Goal: Communication & Community: Share content

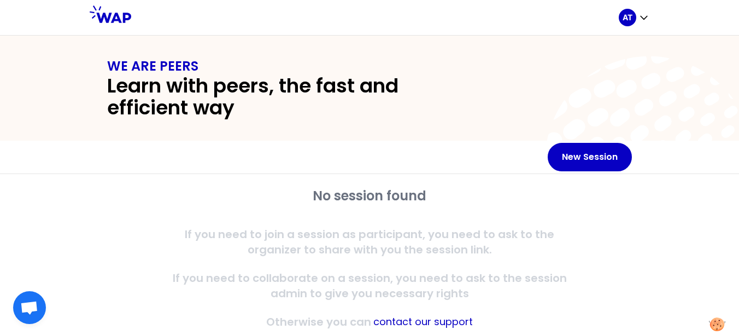
scroll to position [30, 0]
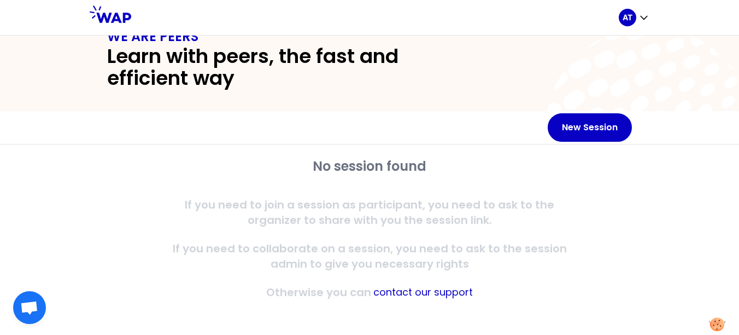
click at [591, 107] on icon at bounding box center [650, 131] width 210 height 210
click at [587, 127] on button "New Session" at bounding box center [590, 127] width 84 height 28
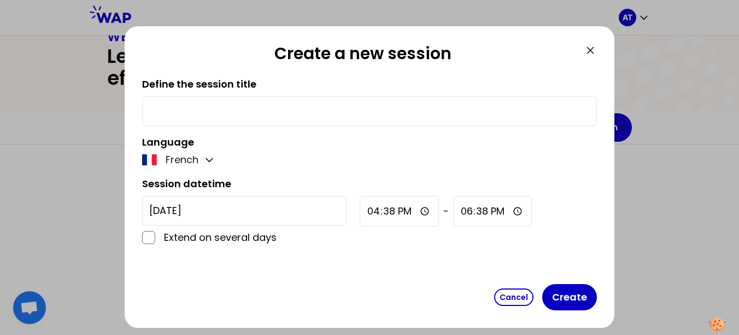
click at [587, 49] on icon at bounding box center [590, 50] width 13 height 13
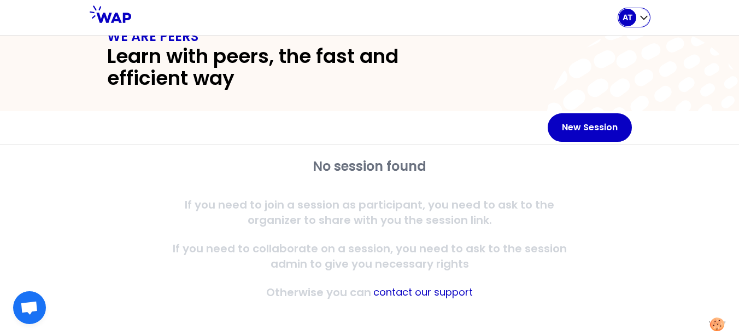
click at [635, 21] on div "AT" at bounding box center [627, 17] width 17 height 17
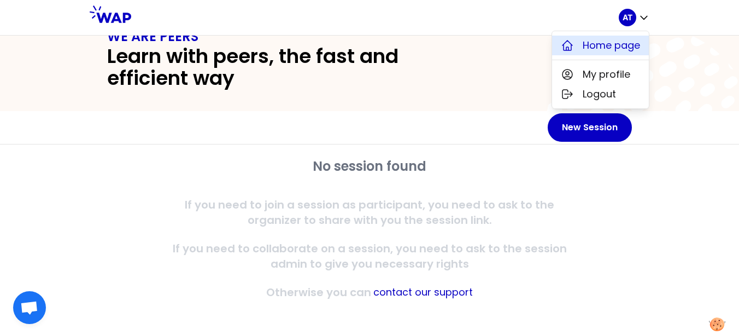
click at [592, 44] on span "Home page" at bounding box center [611, 45] width 57 height 15
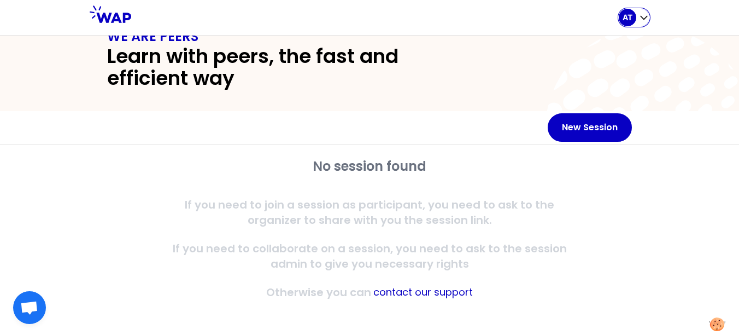
scroll to position [0, 0]
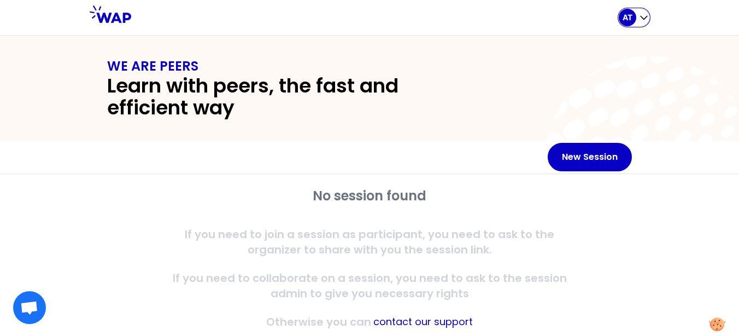
click at [633, 16] on div "AT" at bounding box center [627, 17] width 17 height 17
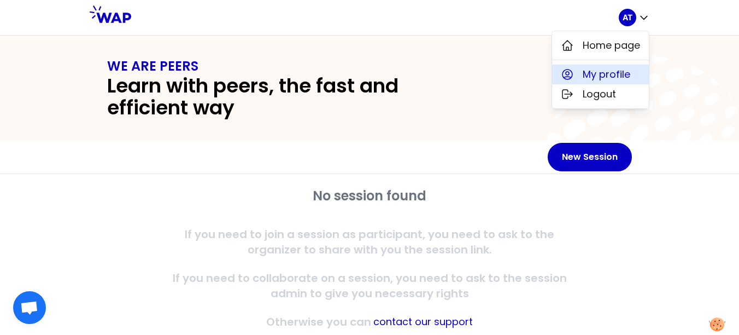
click at [584, 73] on span "My profile" at bounding box center [607, 74] width 48 height 15
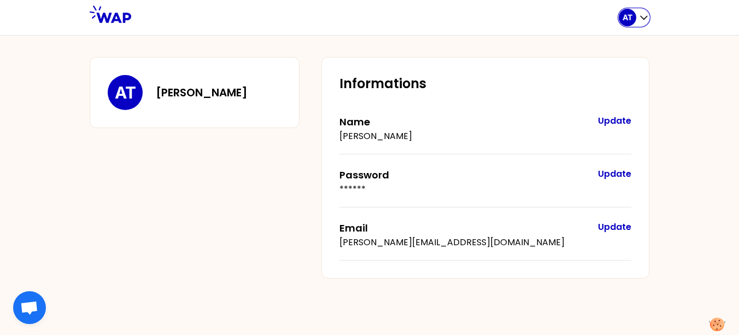
click at [631, 19] on p "AT" at bounding box center [628, 17] width 10 height 11
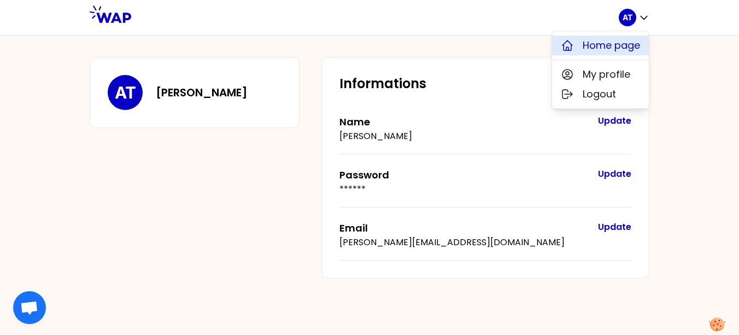
click at [622, 40] on span "Home page" at bounding box center [611, 45] width 57 height 15
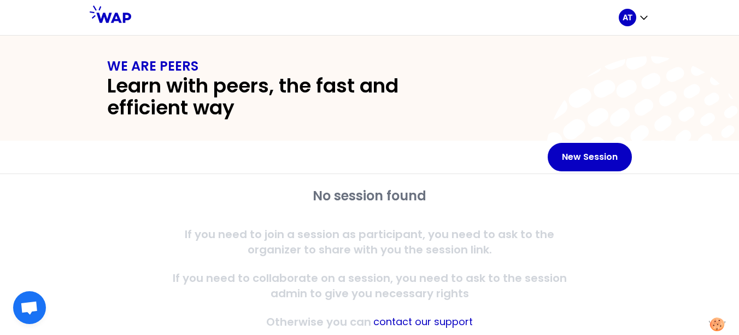
scroll to position [30, 0]
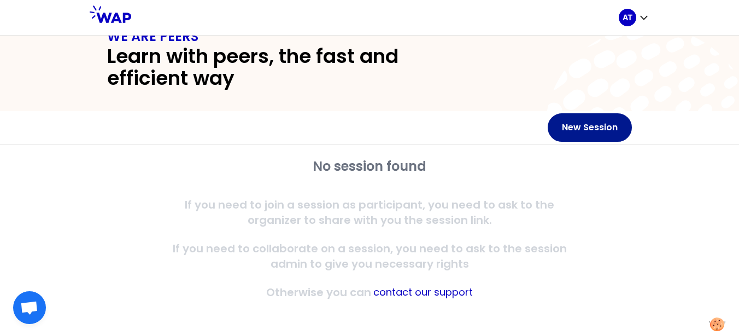
click at [588, 124] on button "New Session" at bounding box center [590, 127] width 84 height 28
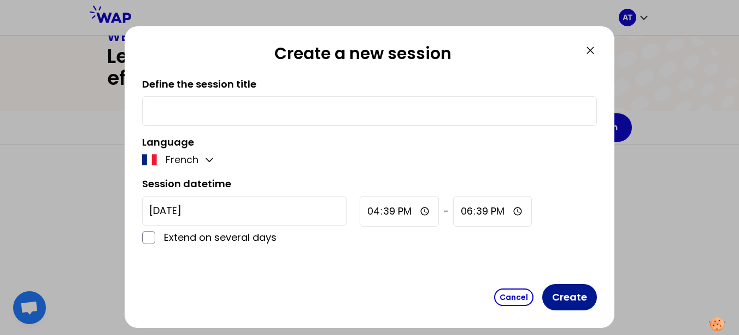
click at [580, 299] on button "Create" at bounding box center [569, 297] width 55 height 26
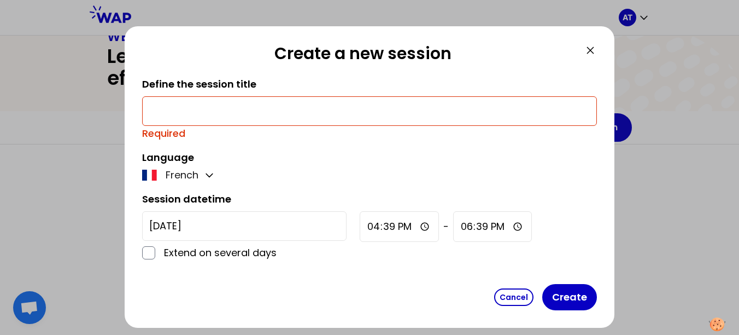
click at [211, 107] on input "text" at bounding box center [369, 110] width 441 height 15
click at [592, 51] on icon at bounding box center [590, 50] width 13 height 13
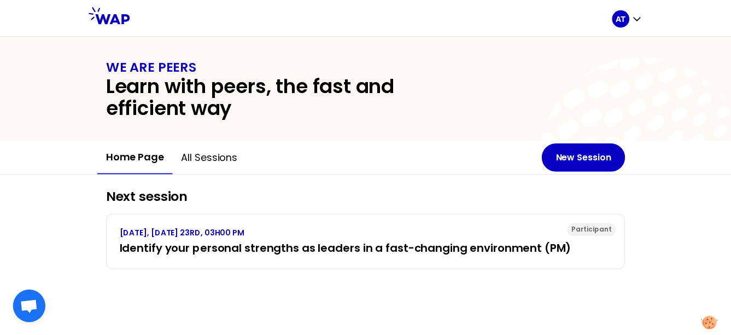
scroll to position [0, 0]
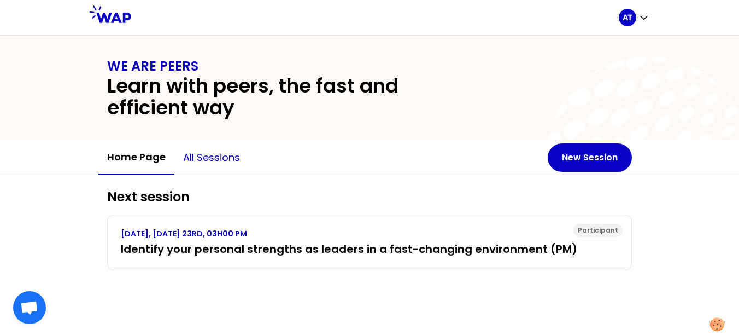
click at [203, 162] on button "All sessions" at bounding box center [211, 157] width 74 height 33
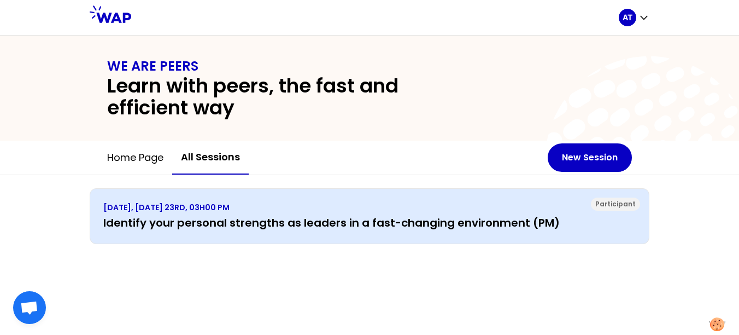
click at [218, 224] on h3 "Identify your personal strengths as leaders in a fast-changing environment (PM)" at bounding box center [369, 222] width 533 height 15
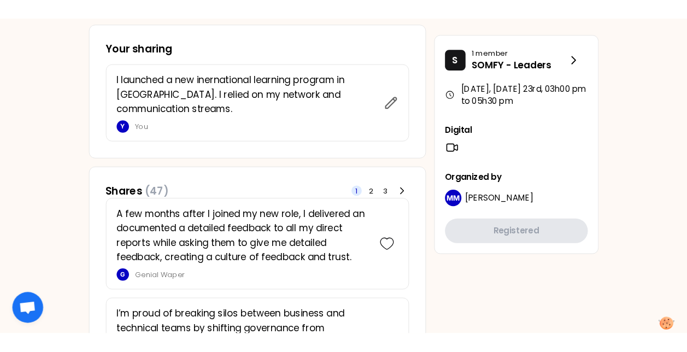
scroll to position [475, 0]
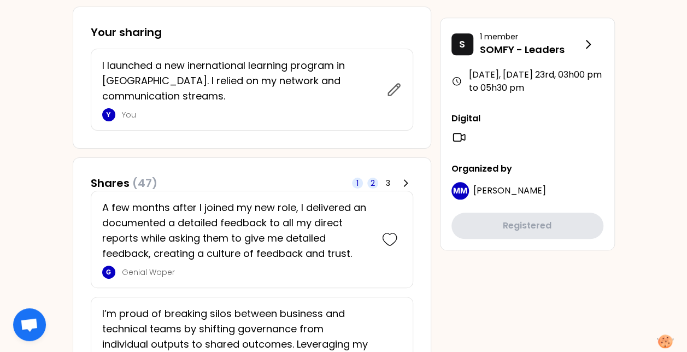
click at [374, 179] on span "2" at bounding box center [373, 183] width 4 height 11
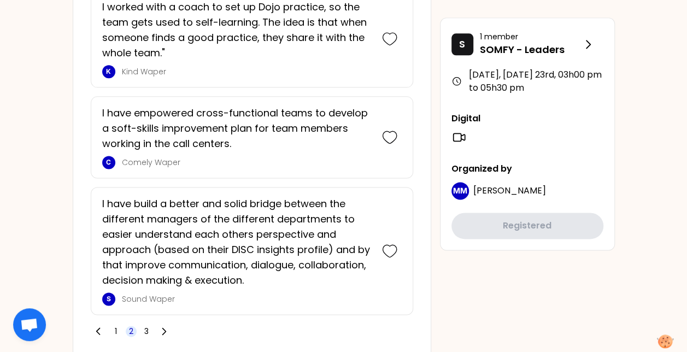
scroll to position [2712, 0]
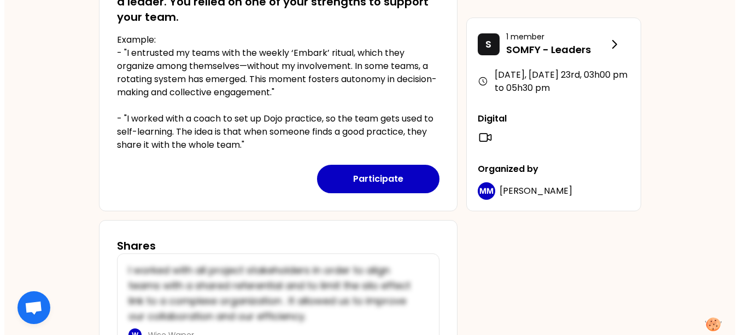
scroll to position [310, 0]
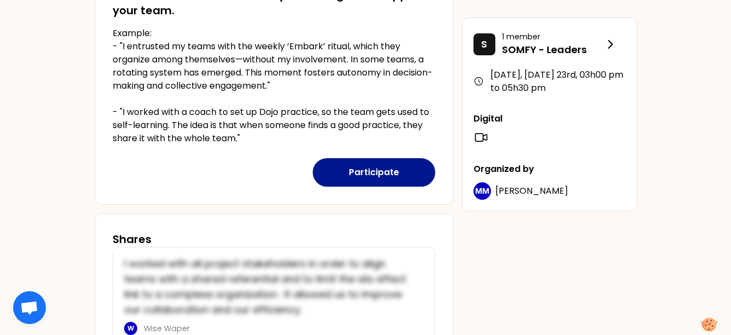
click at [372, 172] on button "Participate" at bounding box center [374, 172] width 122 height 28
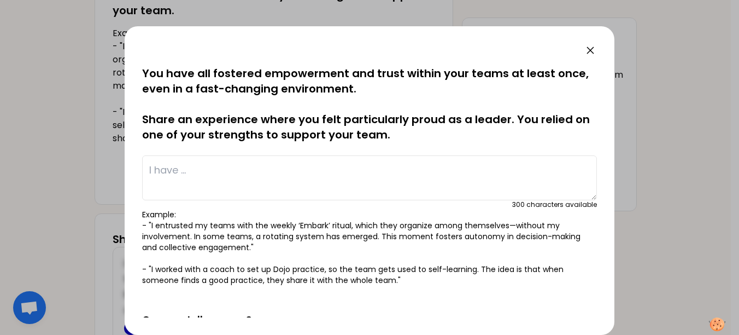
click at [330, 159] on textarea at bounding box center [369, 177] width 455 height 45
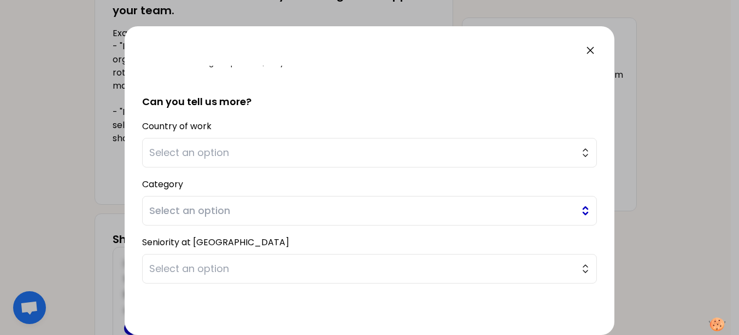
scroll to position [231, 0]
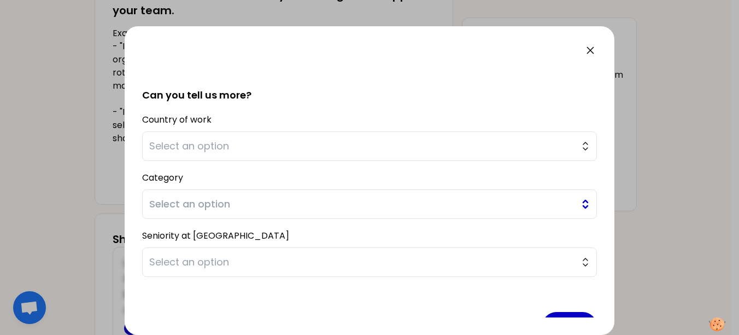
click at [577, 202] on button "Select an option" at bounding box center [369, 204] width 455 height 30
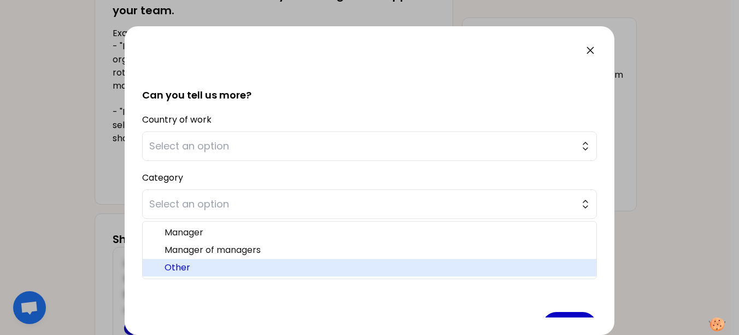
click at [455, 264] on span "Other" at bounding box center [376, 267] width 423 height 13
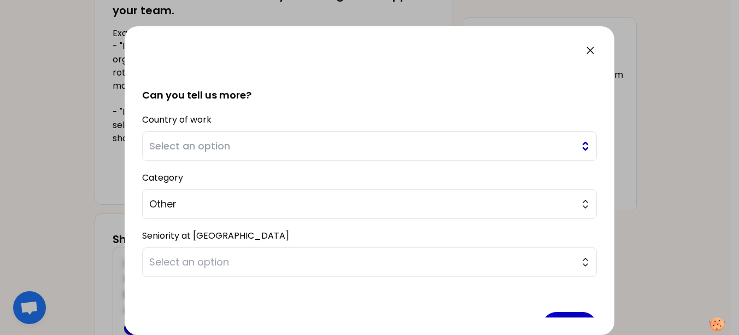
click at [576, 147] on button "Select an option" at bounding box center [369, 146] width 455 height 30
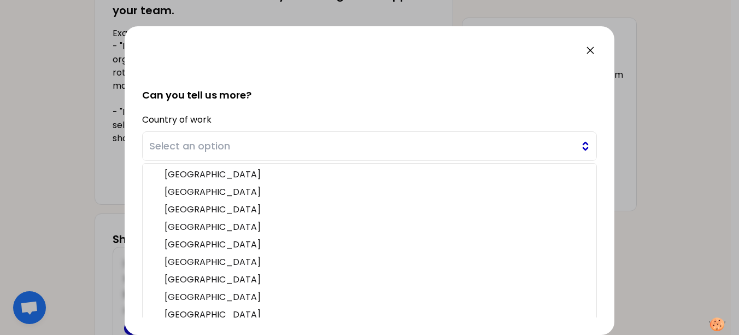
click at [520, 145] on span "Select an option" at bounding box center [361, 145] width 425 height 15
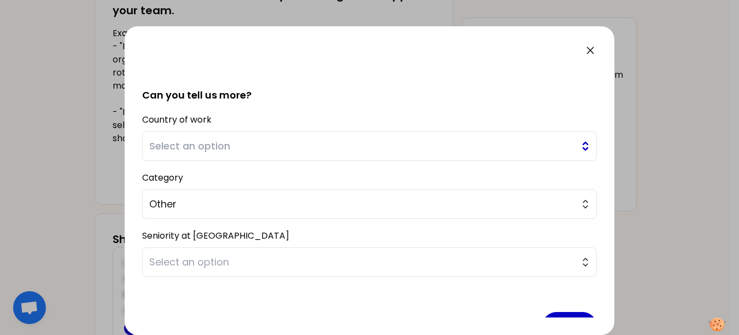
click at [576, 144] on button "Select an option" at bounding box center [369, 146] width 455 height 30
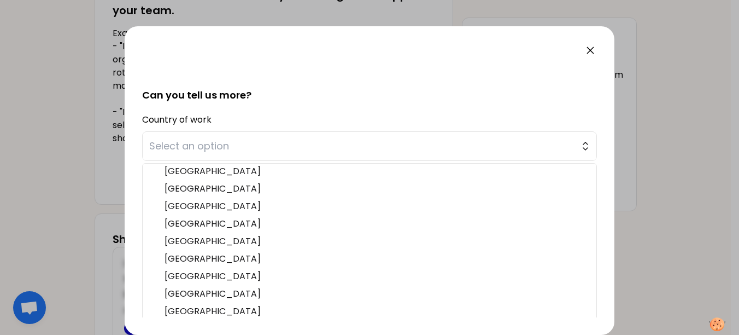
scroll to position [22, 0]
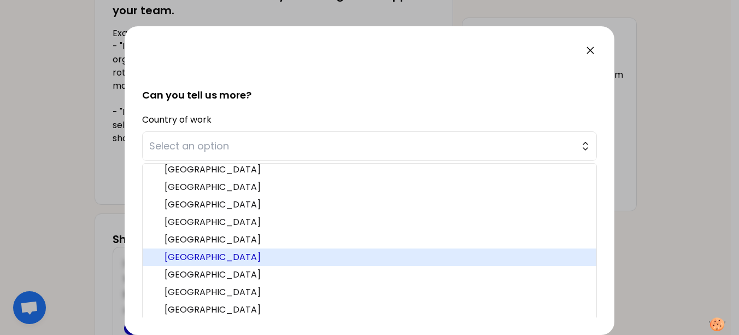
click at [463, 253] on span "France" at bounding box center [376, 256] width 423 height 13
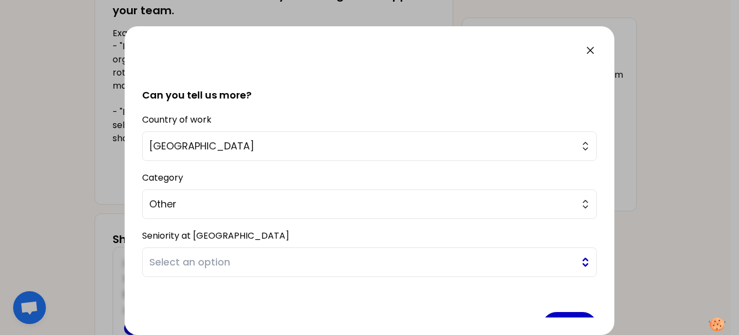
click at [465, 259] on span "Select an option" at bounding box center [361, 261] width 425 height 15
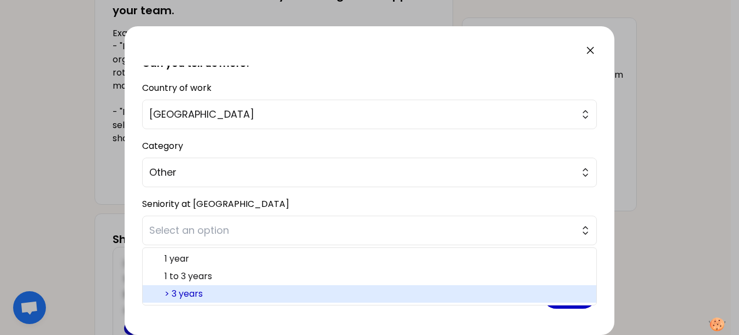
click at [542, 295] on span "> 3 years" at bounding box center [376, 293] width 423 height 13
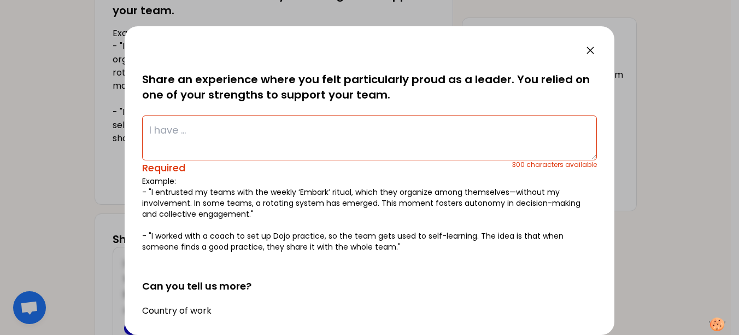
scroll to position [42, 0]
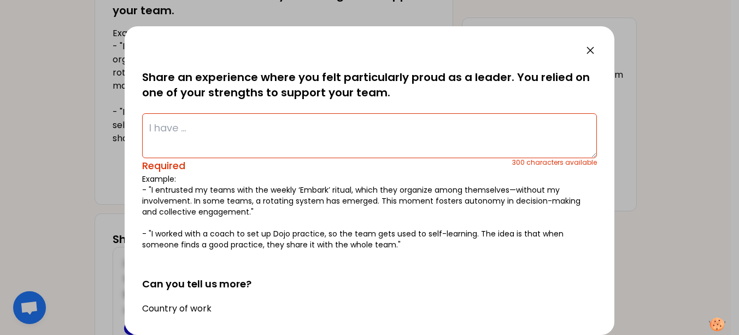
click at [160, 126] on textarea at bounding box center [369, 135] width 455 height 45
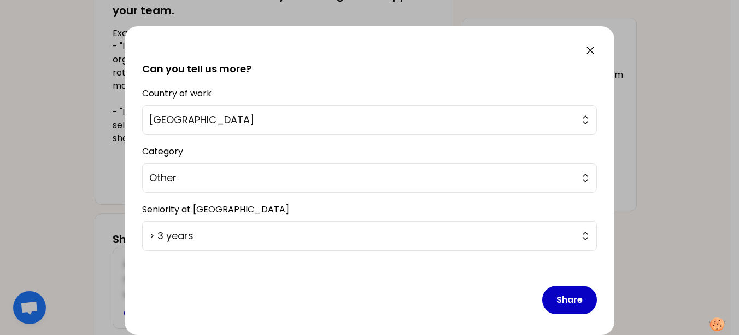
scroll to position [256, 0]
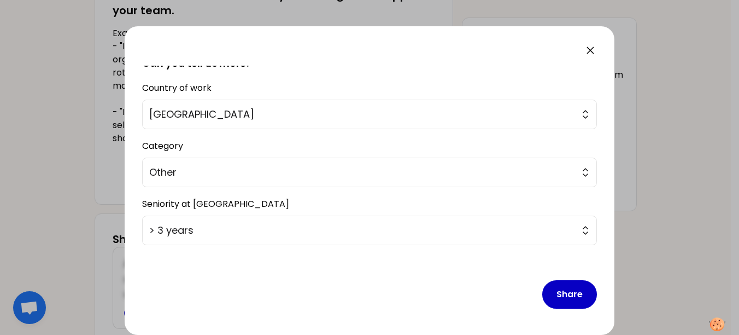
type textarea "I launched a new learning program that had a success in Somfy. I relied on my p…"
click at [562, 295] on button "Share" at bounding box center [569, 294] width 55 height 28
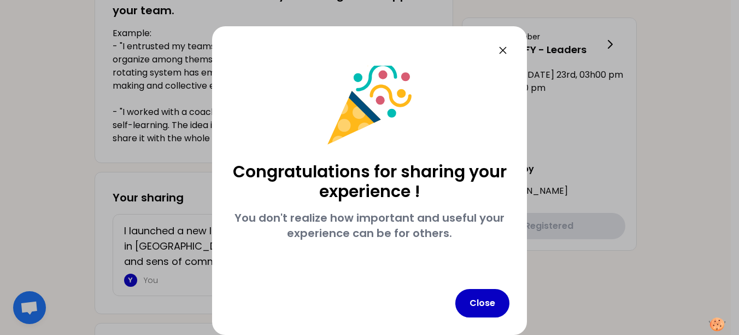
scroll to position [9, 0]
click at [482, 291] on button "Close" at bounding box center [482, 303] width 54 height 28
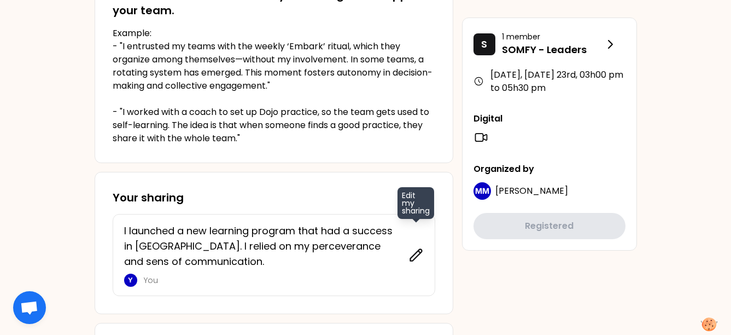
click at [417, 254] on icon at bounding box center [415, 254] width 15 height 15
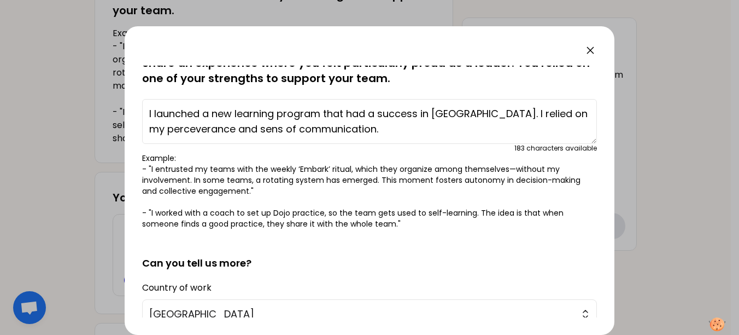
scroll to position [0, 0]
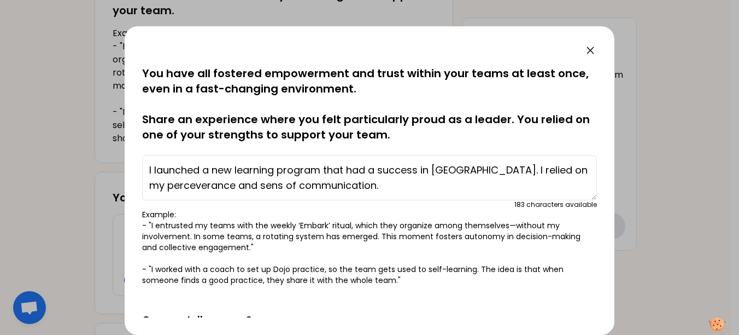
click at [235, 169] on textarea "I launched a new learning program that had a success in Somfy. I relied on my p…" at bounding box center [369, 177] width 455 height 45
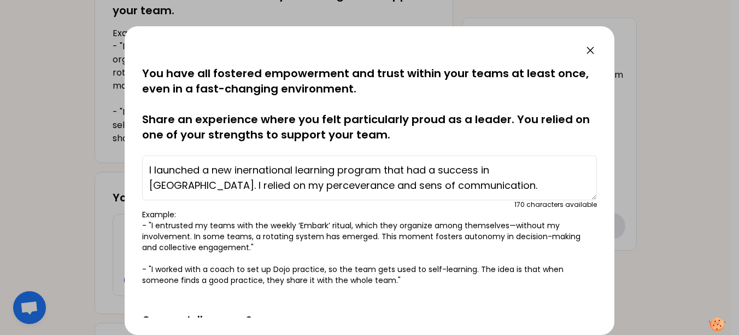
drag, startPoint x: 386, startPoint y: 169, endPoint x: 480, endPoint y: 168, distance: 93.5
click at [480, 168] on textarea "I launched a new inernational learning program that had a success in Somfy. I r…" at bounding box center [369, 177] width 455 height 45
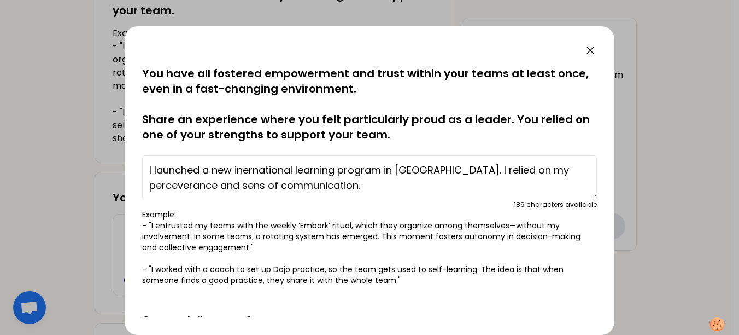
click at [500, 172] on textarea "I launched a new inernational learning program in Somfy. I relied on my perceve…" at bounding box center [369, 177] width 455 height 45
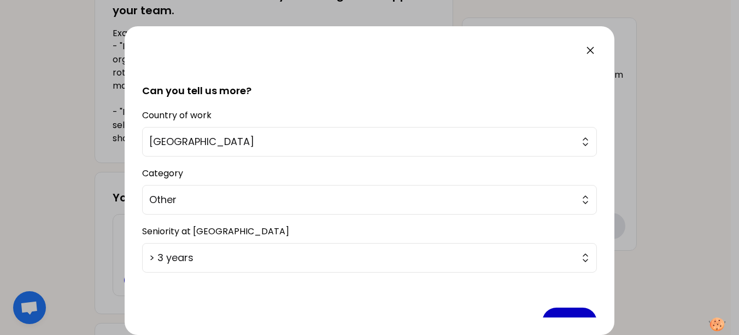
scroll to position [256, 0]
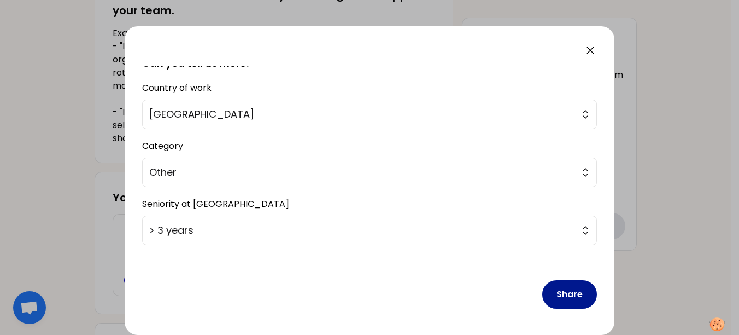
type textarea "I launched a new inernational learning program in [GEOGRAPHIC_DATA]. I relied o…"
click at [556, 291] on button "Share" at bounding box center [569, 294] width 55 height 28
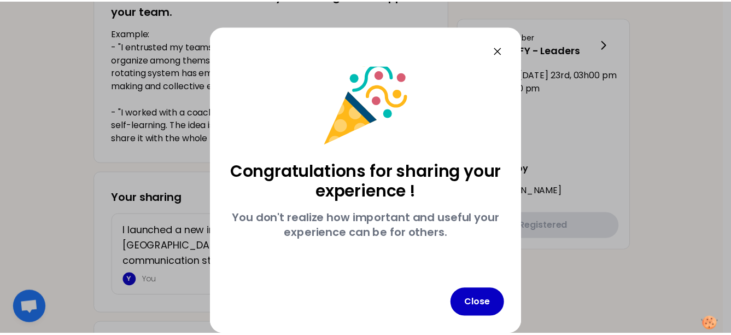
scroll to position [9, 0]
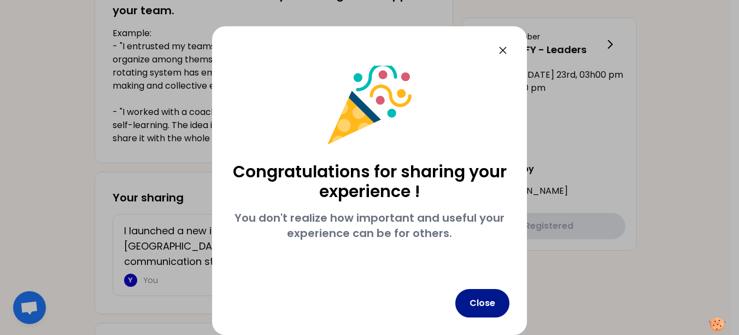
click at [488, 297] on button "Close" at bounding box center [482, 303] width 54 height 28
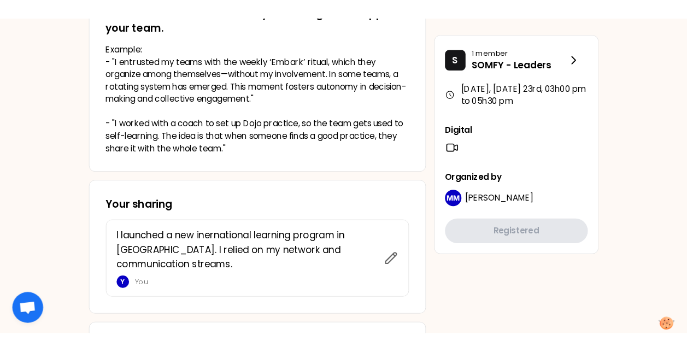
scroll to position [310, 0]
